Goal: Information Seeking & Learning: Learn about a topic

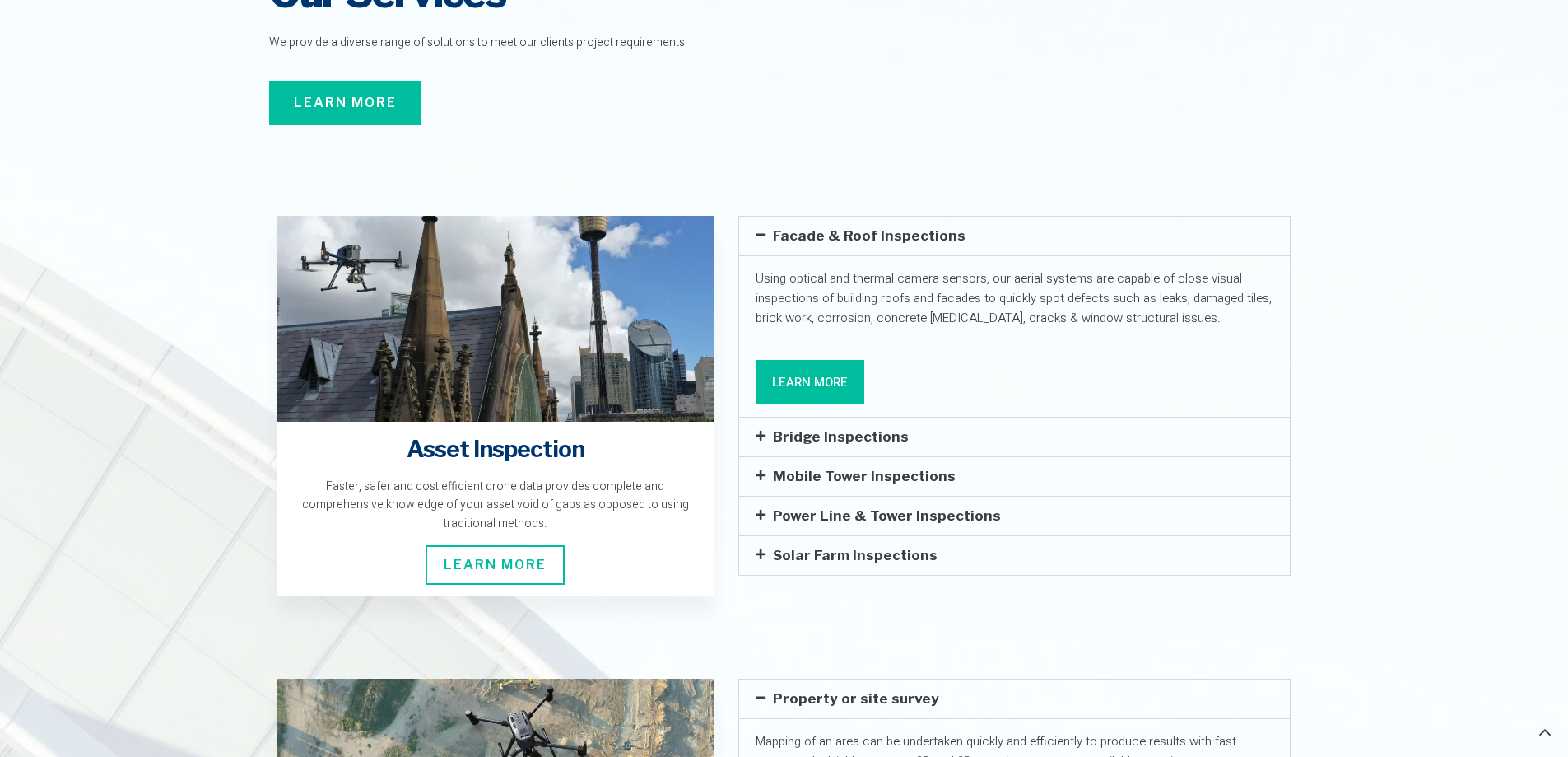
scroll to position [2471, 0]
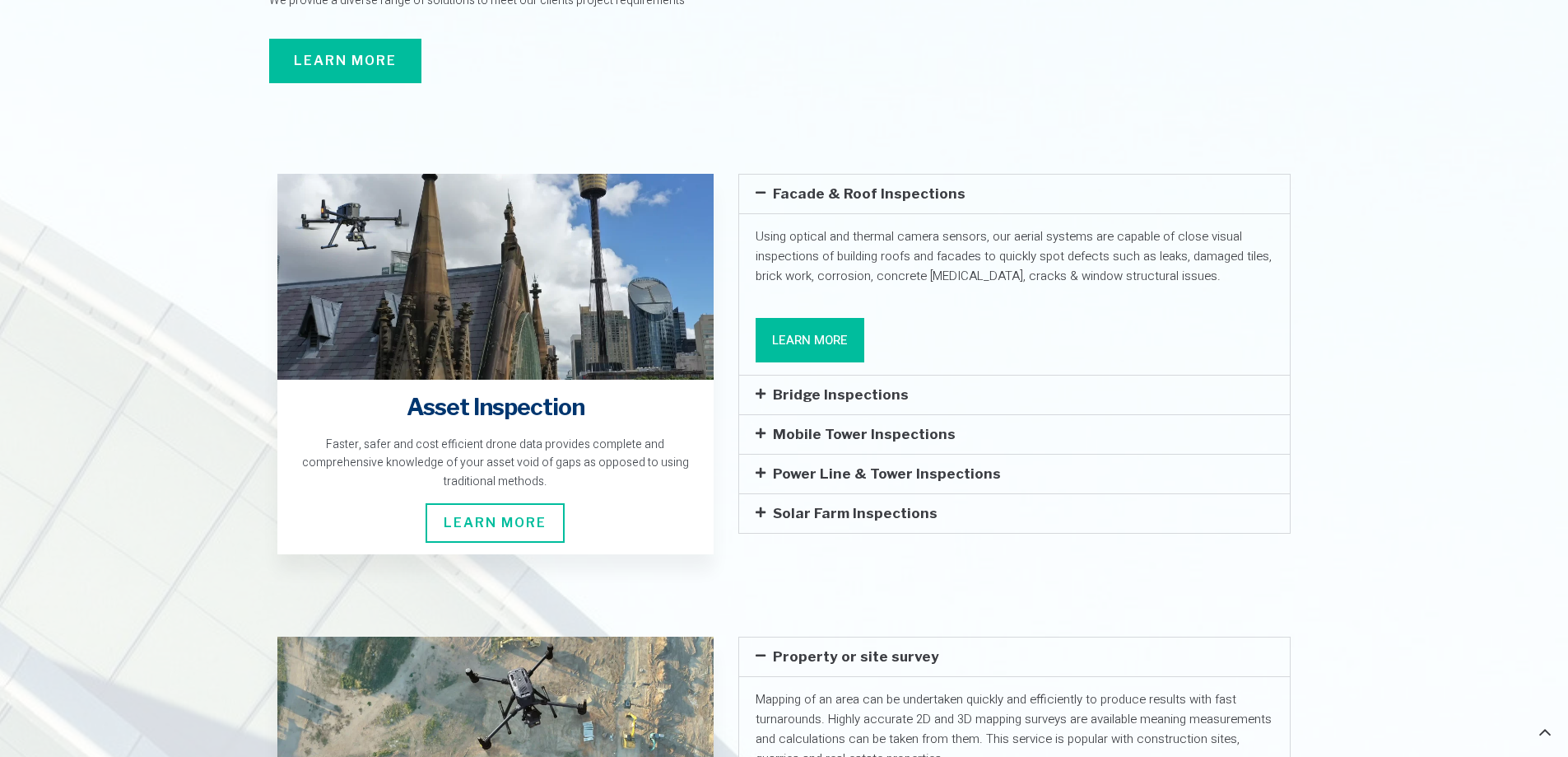
click at [767, 388] on span at bounding box center [764, 394] width 17 height 13
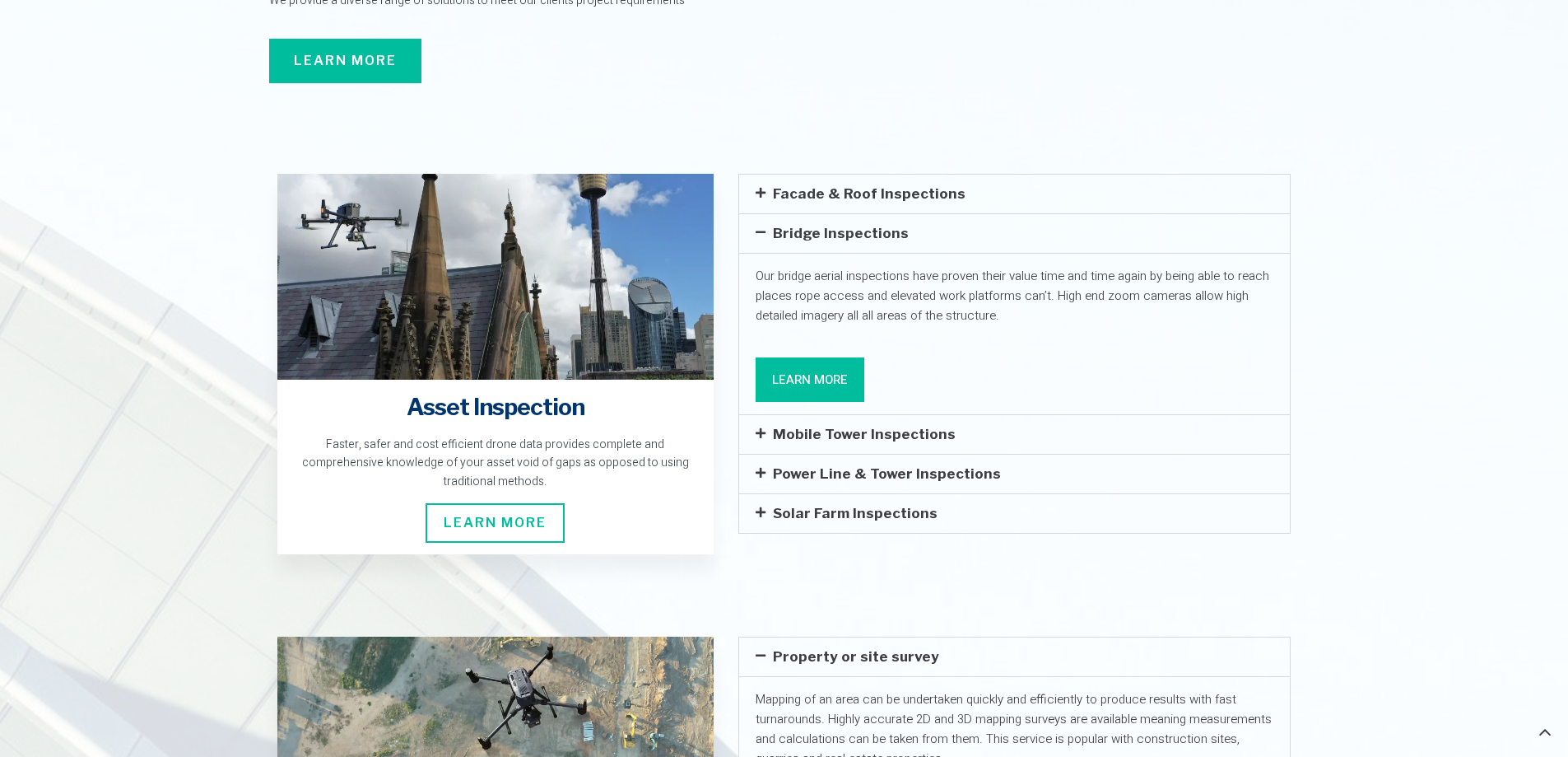
click at [772, 428] on span at bounding box center [764, 434] width 17 height 13
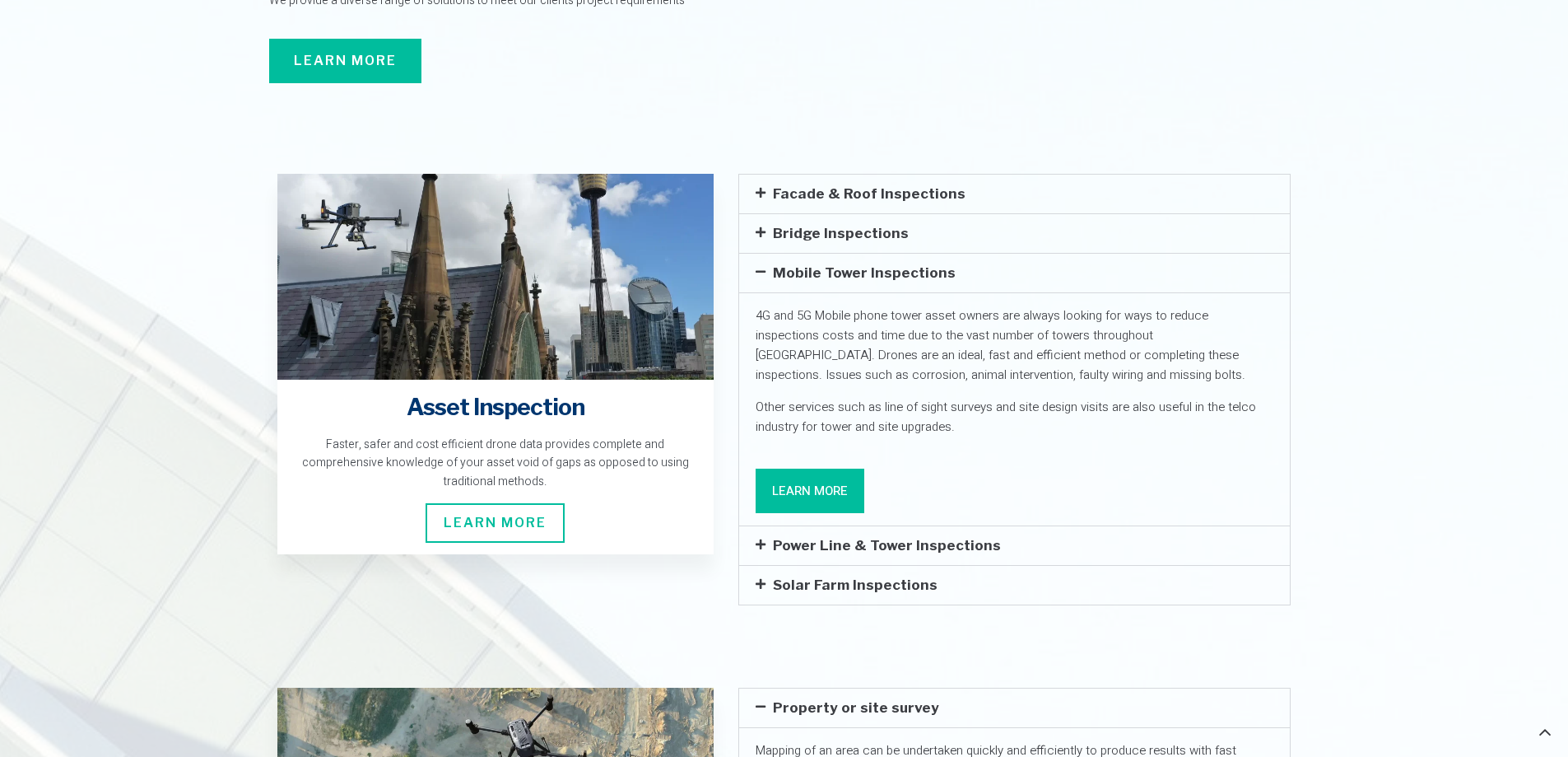
click at [772, 539] on span at bounding box center [764, 544] width 17 height 13
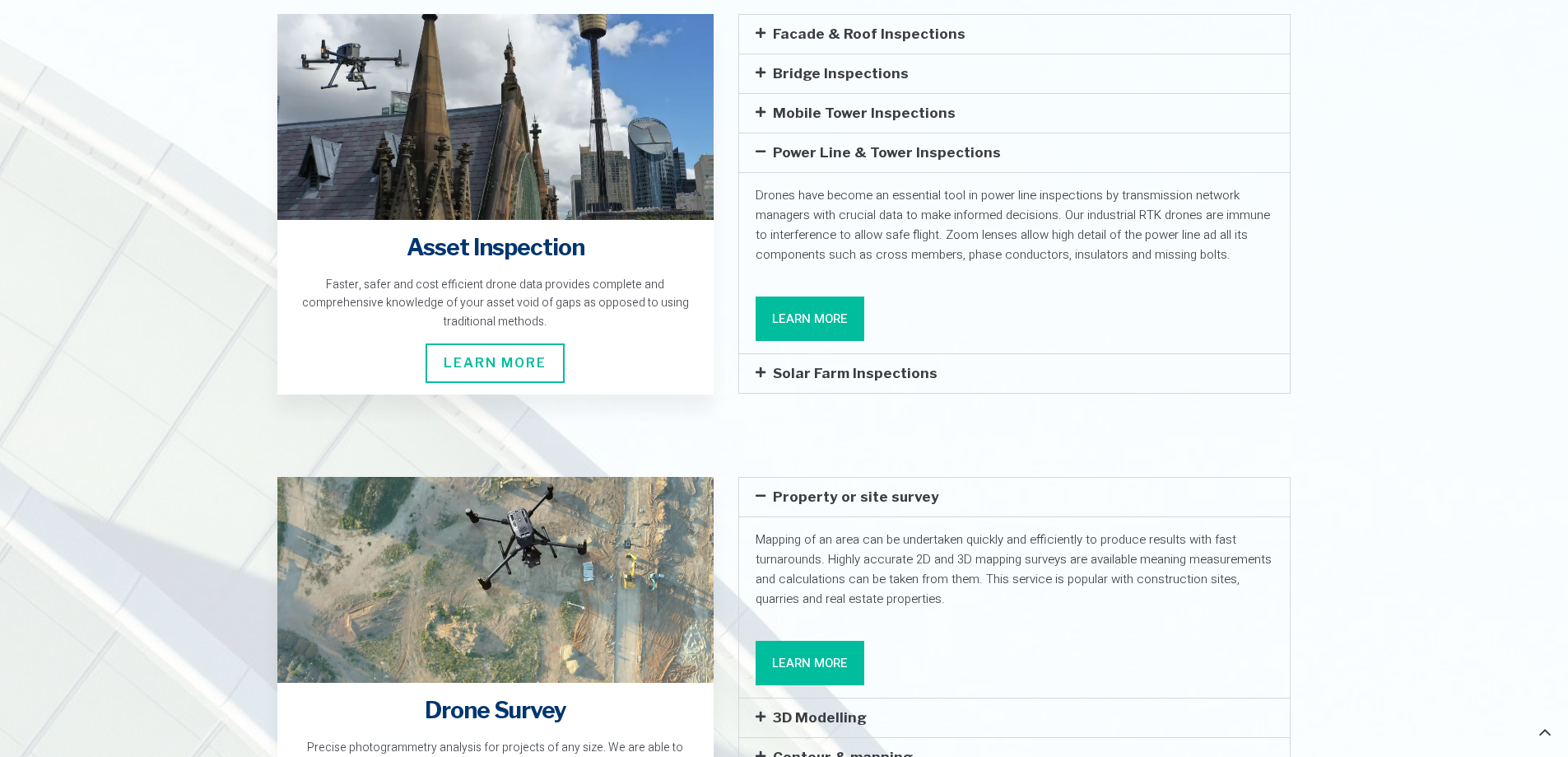
scroll to position [2635, 0]
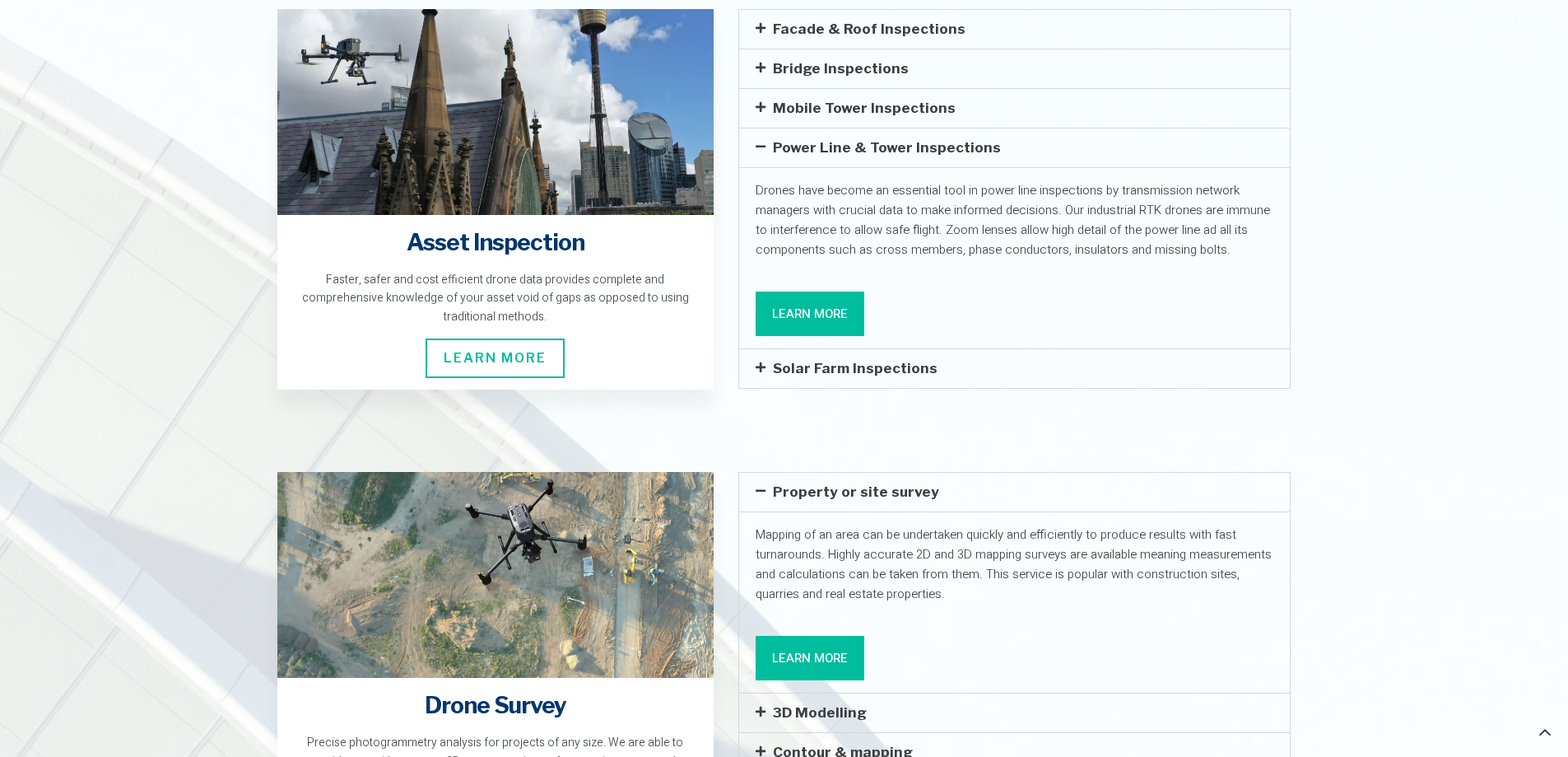
click at [767, 362] on span at bounding box center [764, 368] width 17 height 13
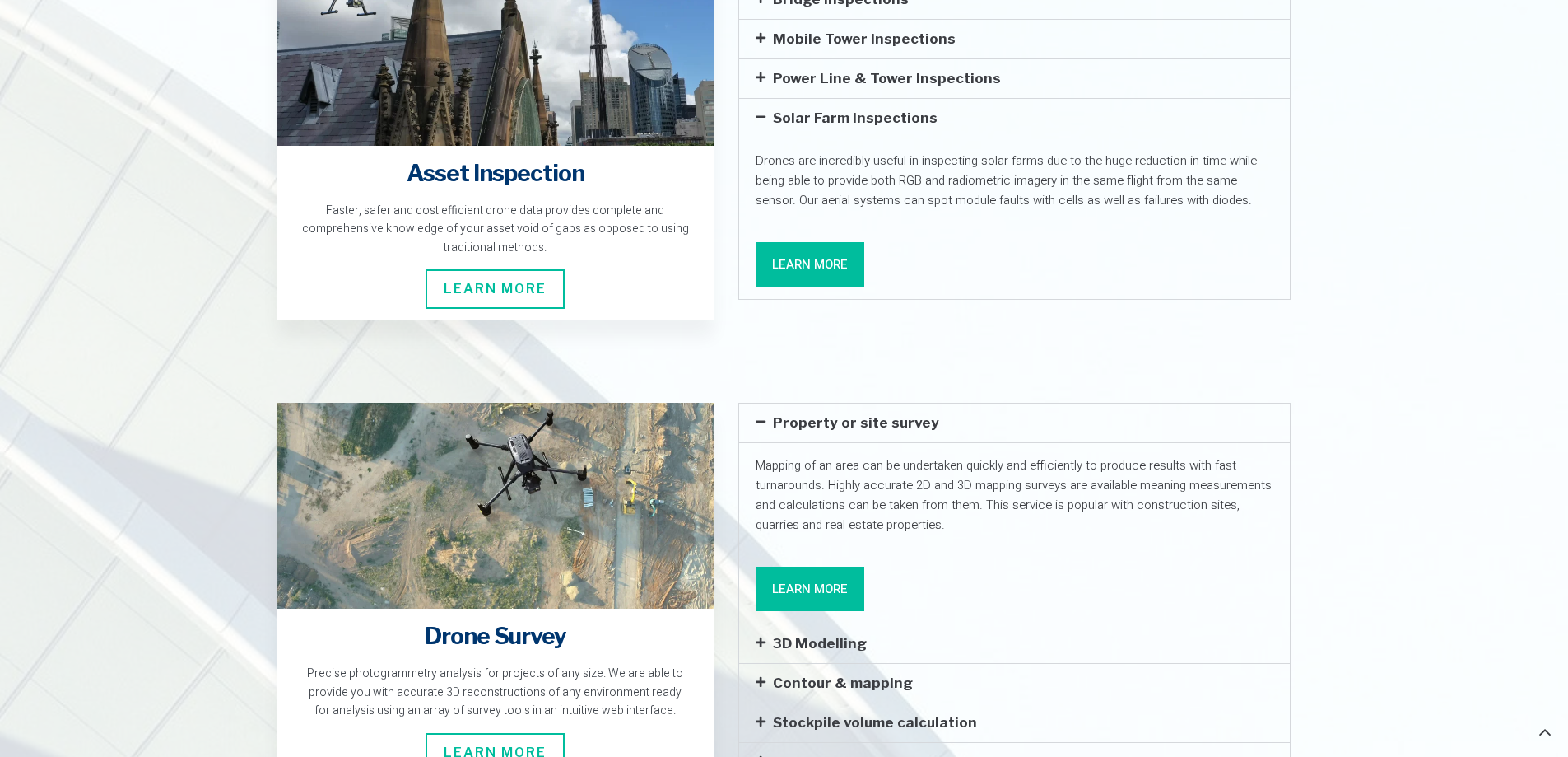
scroll to position [2883, 0]
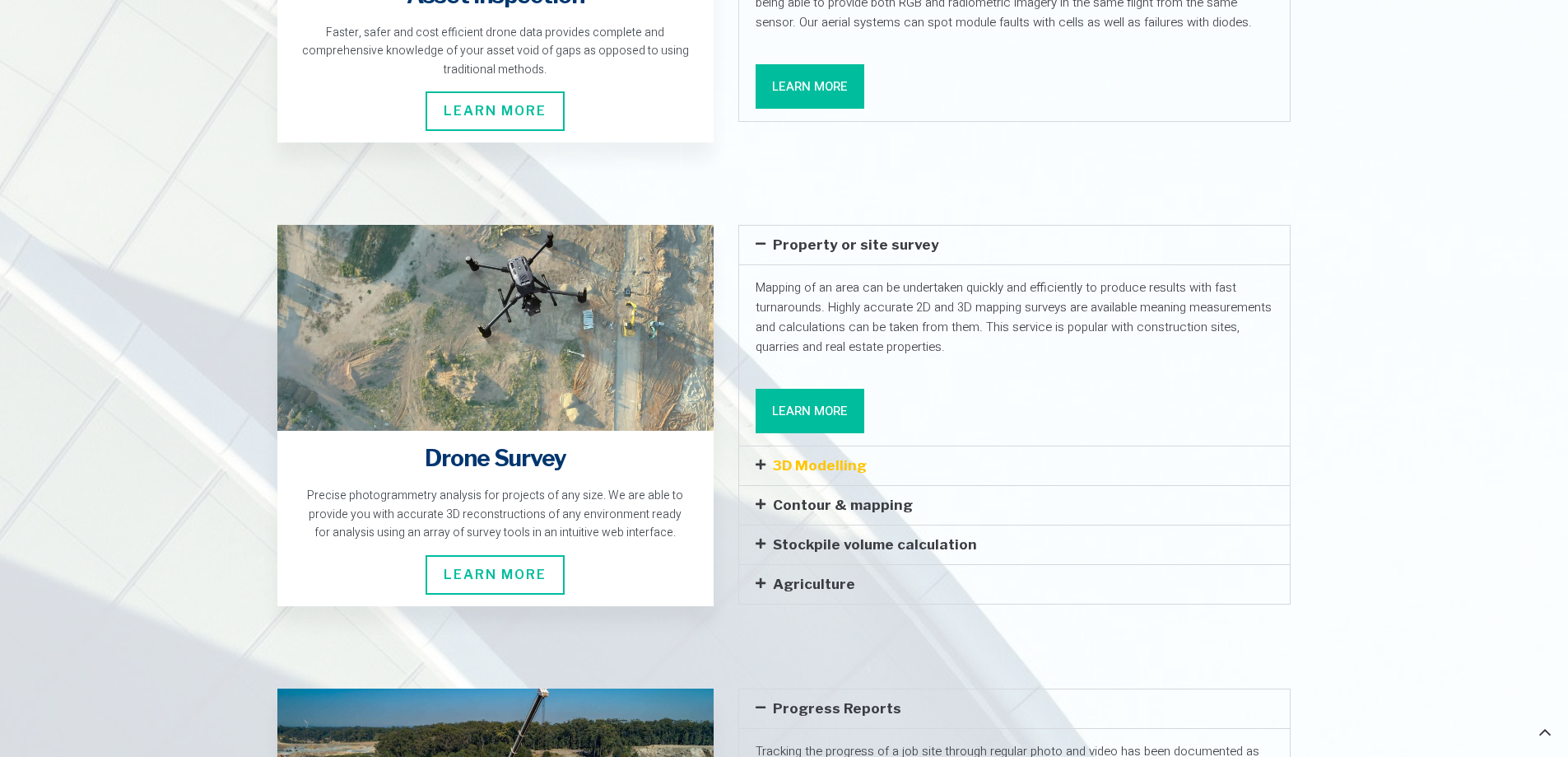
click at [804, 457] on link "3D Modelling" at bounding box center [820, 465] width 94 height 17
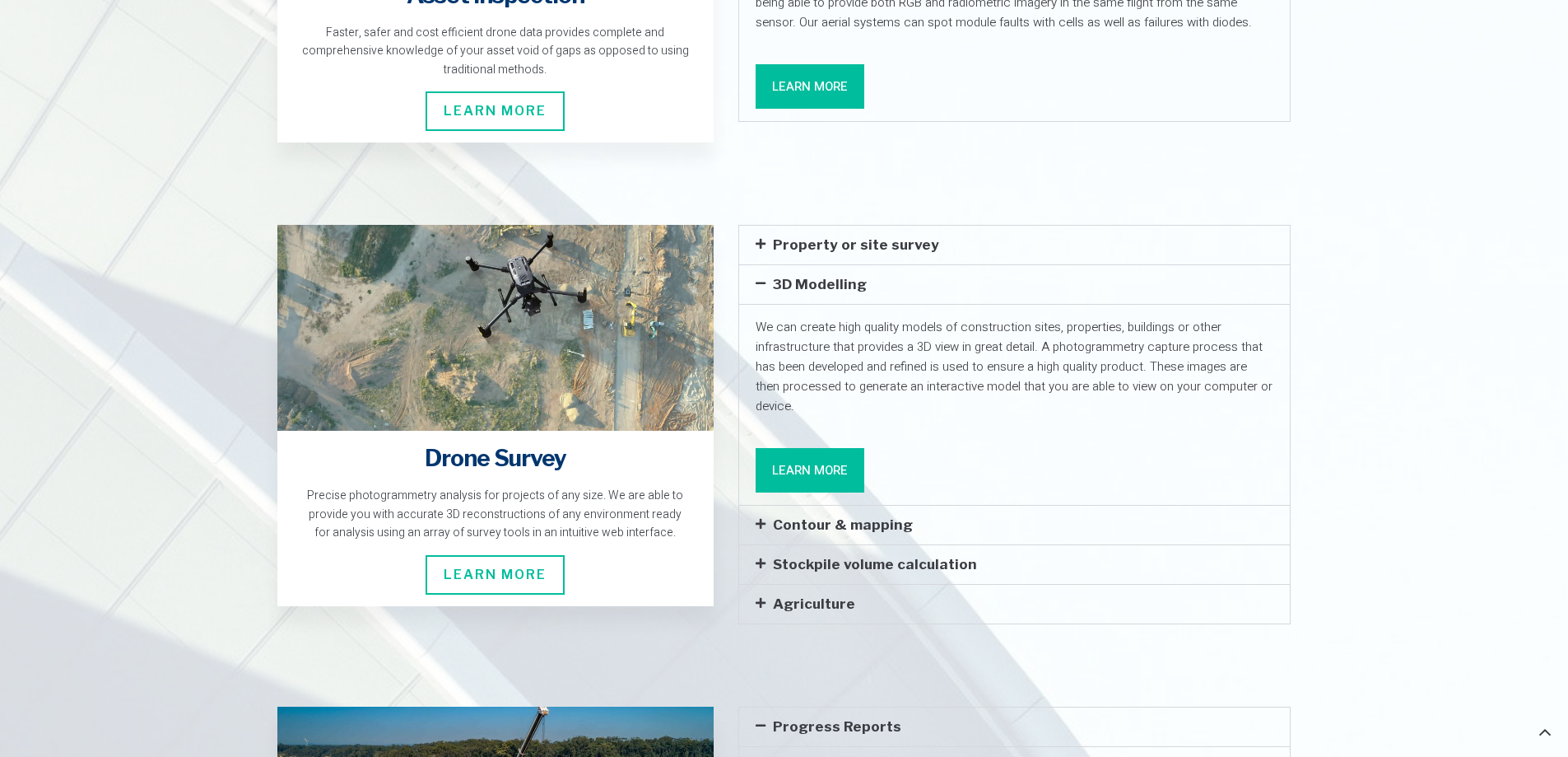
click at [838, 448] on link "Learn More" at bounding box center [810, 469] width 108 height 44
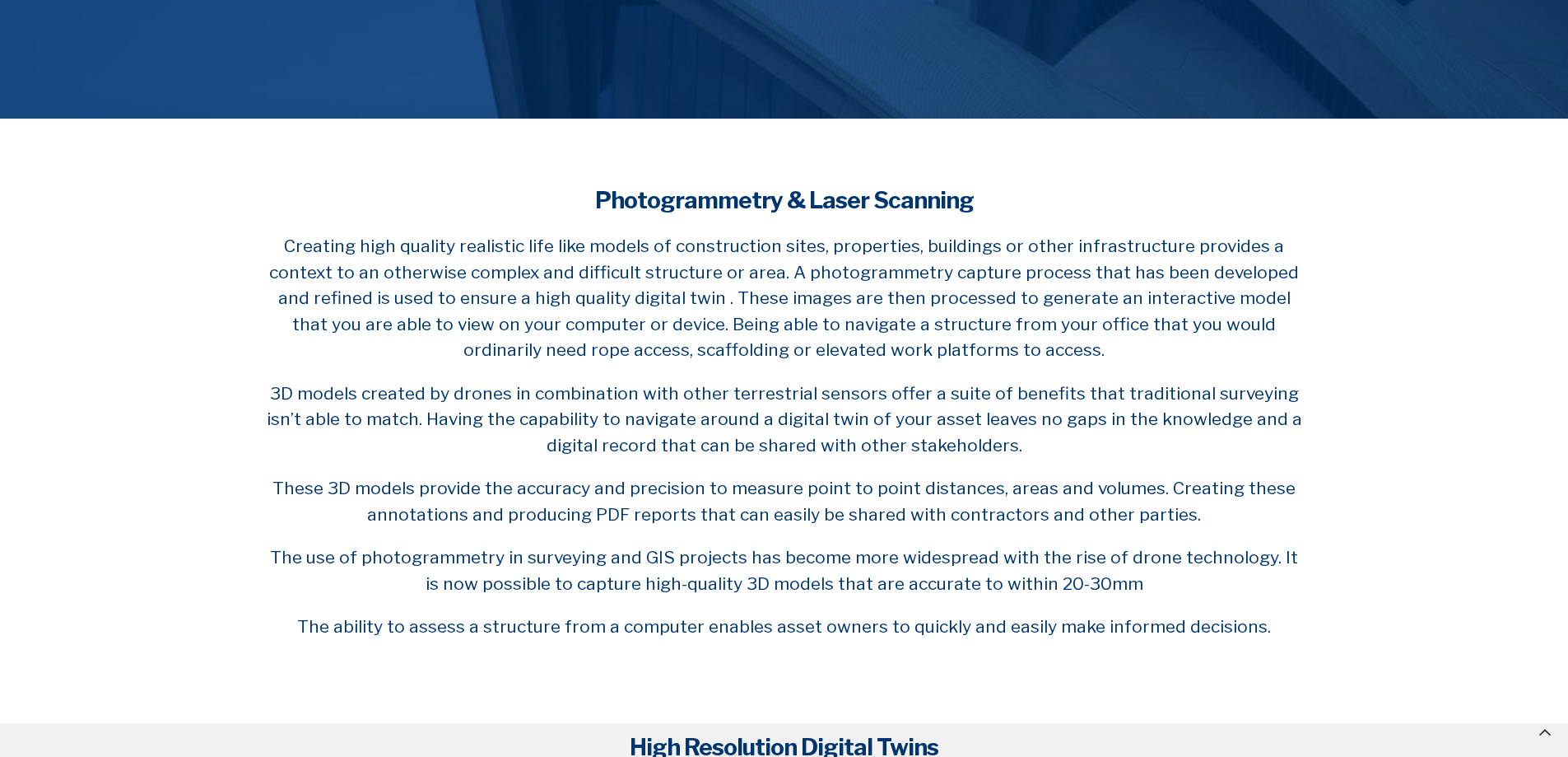
scroll to position [412, 0]
